Goal: Find specific fact: Find specific fact

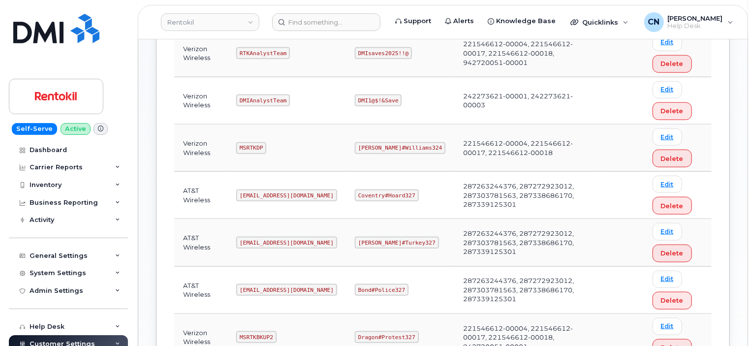
scroll to position [443, 0]
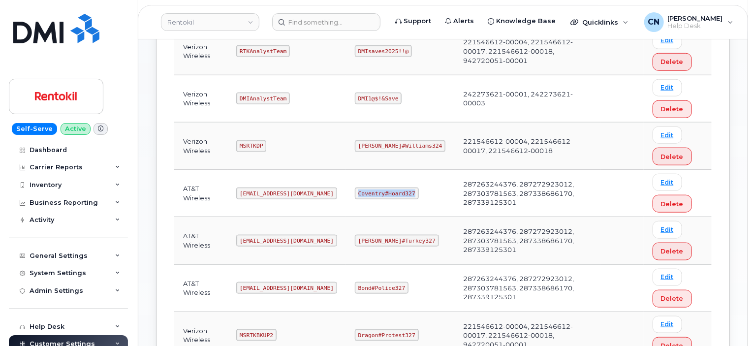
drag, startPoint x: 356, startPoint y: 190, endPoint x: 425, endPoint y: 192, distance: 68.5
click at [425, 192] on td "Coventry#Hoard327" at bounding box center [400, 193] width 108 height 47
copy code "Coventry#Hoard327"
